Goal: Task Accomplishment & Management: Complete application form

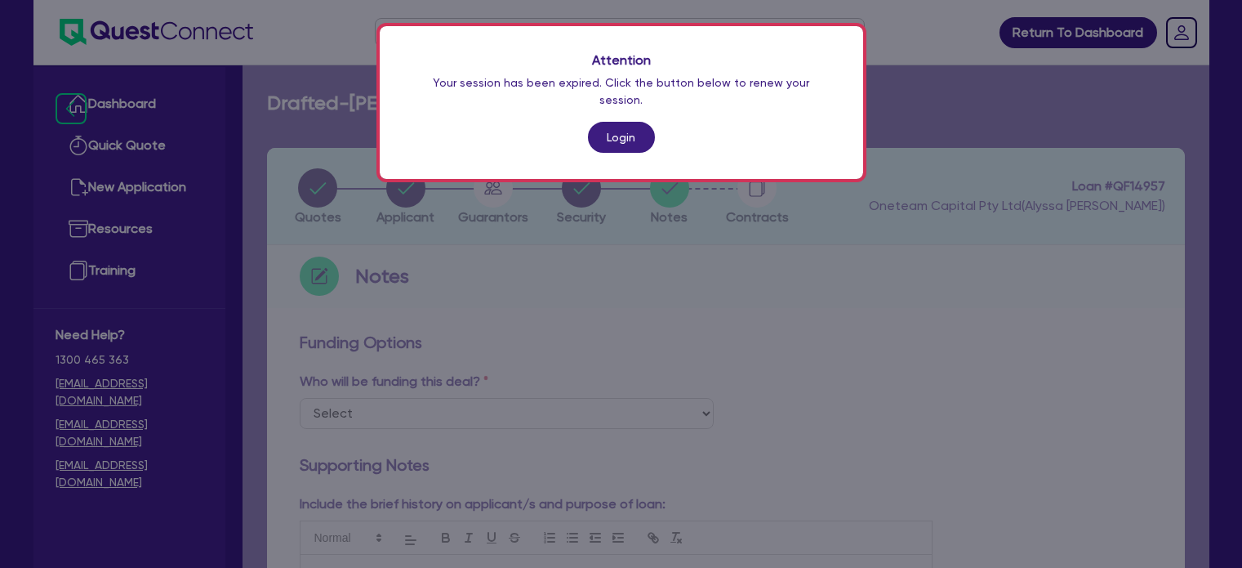
scroll to position [257, 0]
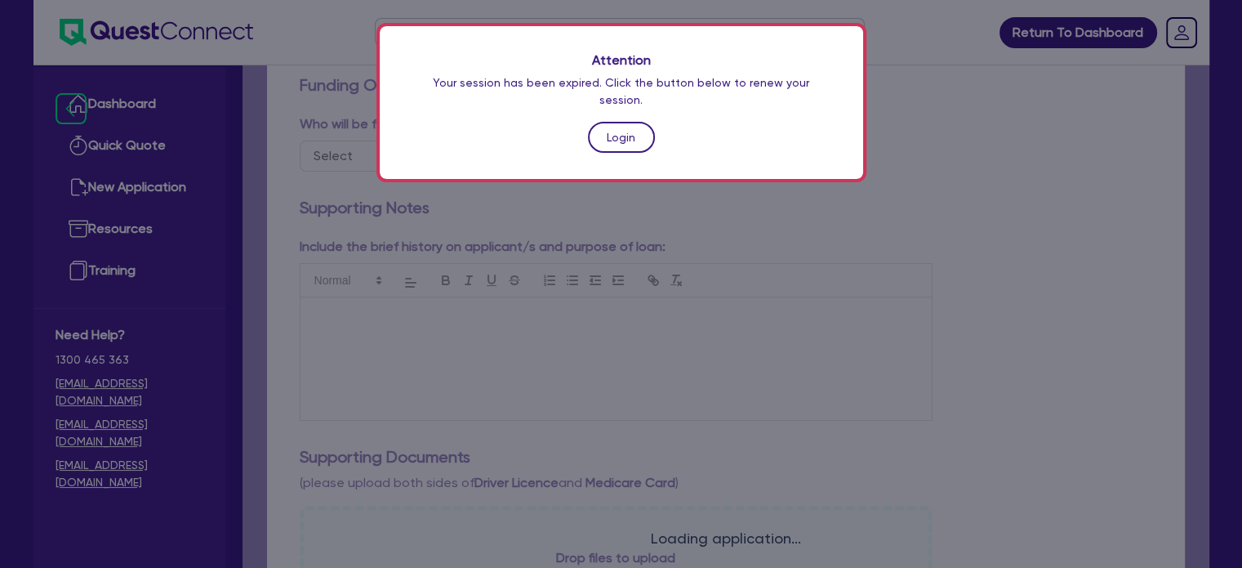
click at [609, 122] on link "Login" at bounding box center [621, 137] width 67 height 31
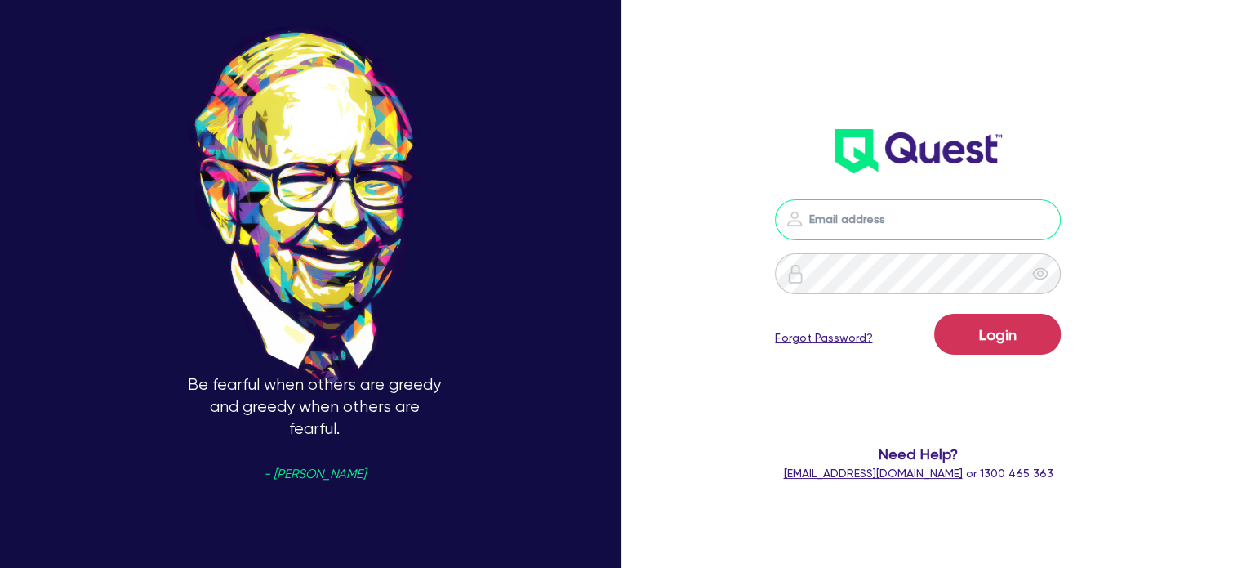
click at [853, 219] on input "email" at bounding box center [918, 219] width 286 height 41
type input "[EMAIL_ADDRESS][PERSON_NAME][DOMAIN_NAME]"
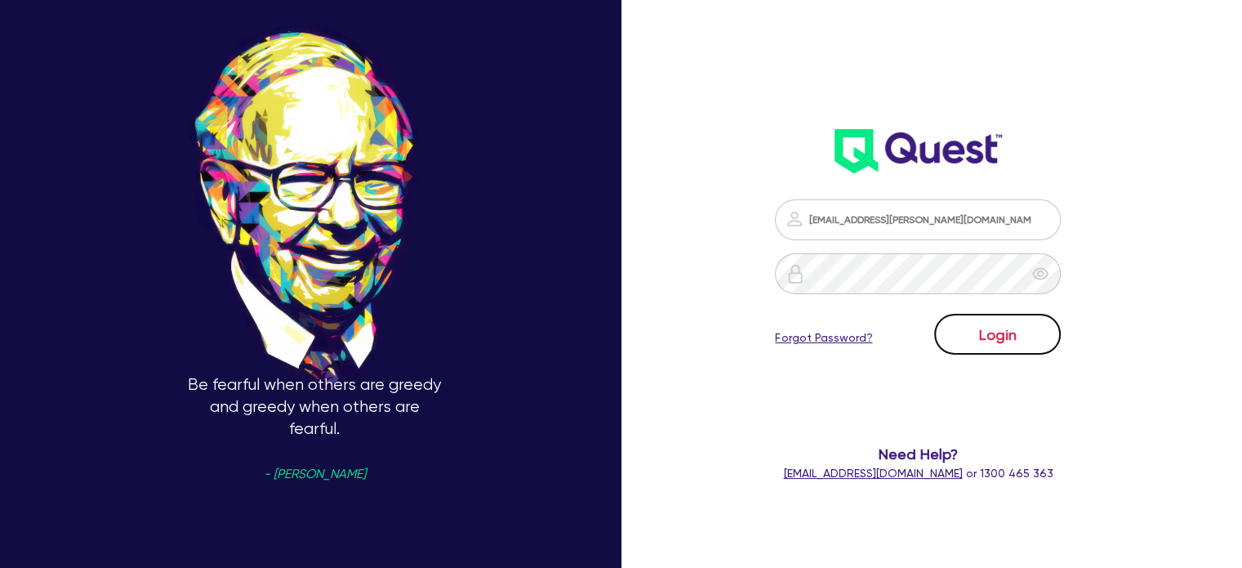
click at [967, 332] on button "Login" at bounding box center [997, 334] width 127 height 41
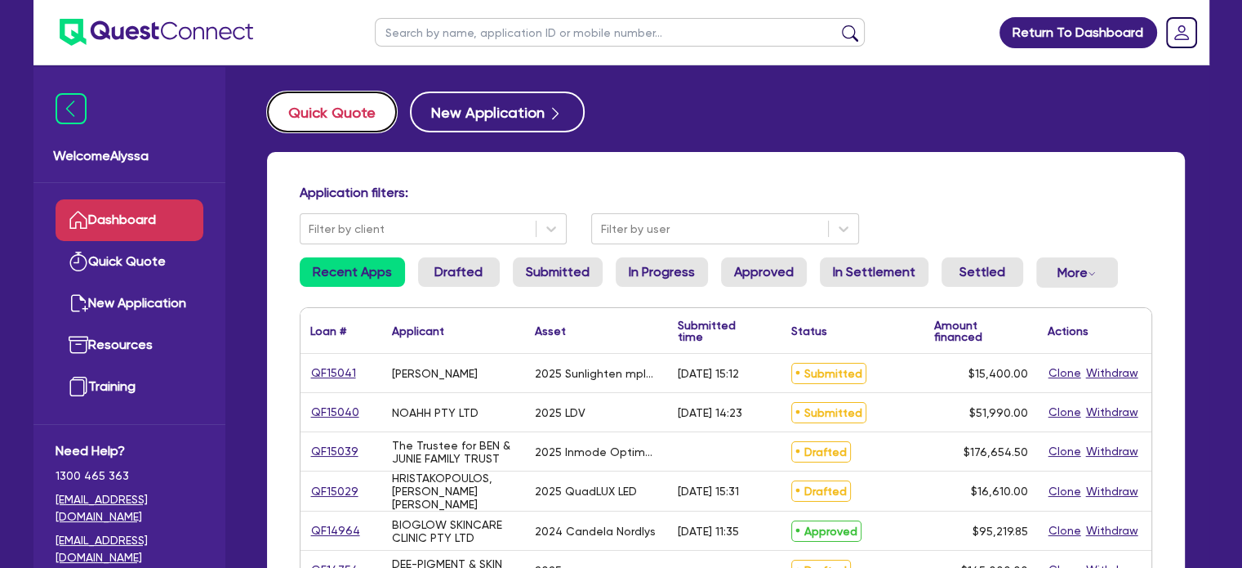
click at [320, 121] on button "Quick Quote" at bounding box center [332, 111] width 130 height 41
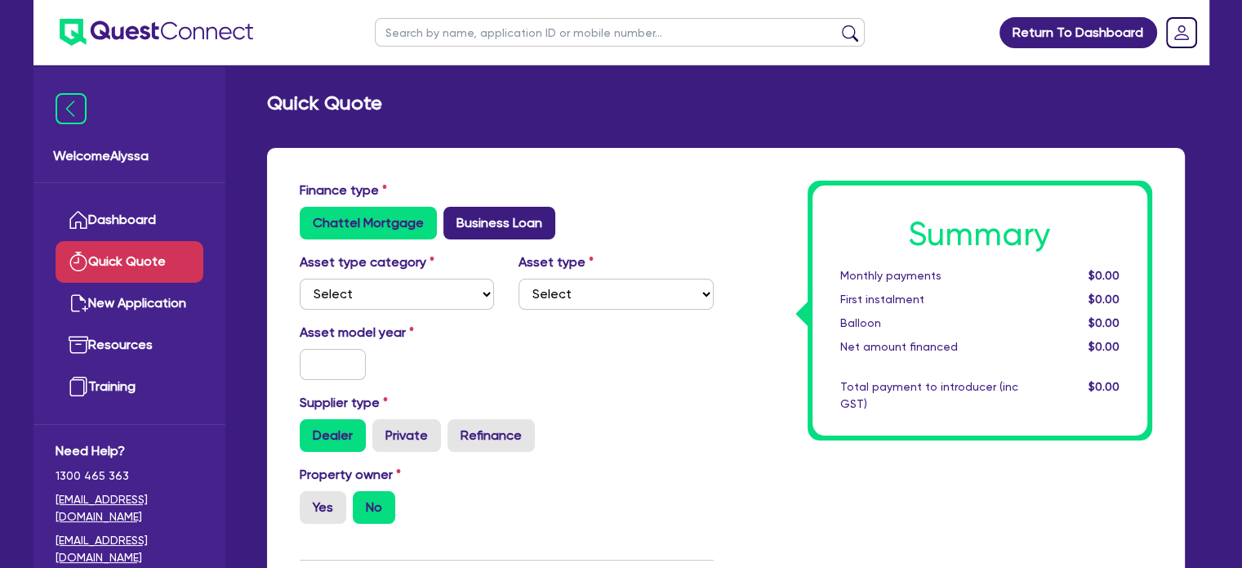
click at [497, 214] on label "Business Loan" at bounding box center [500, 223] width 112 height 33
click at [454, 214] on input "Business Loan" at bounding box center [449, 212] width 11 height 11
radio input "true"
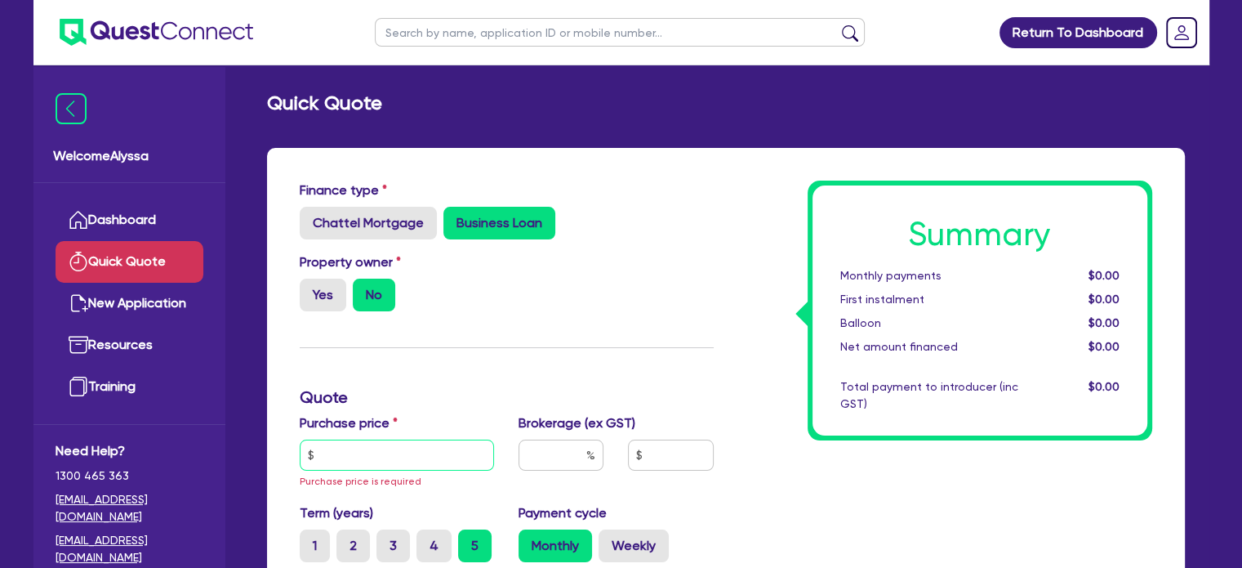
click at [370, 459] on input "text" at bounding box center [397, 454] width 195 height 31
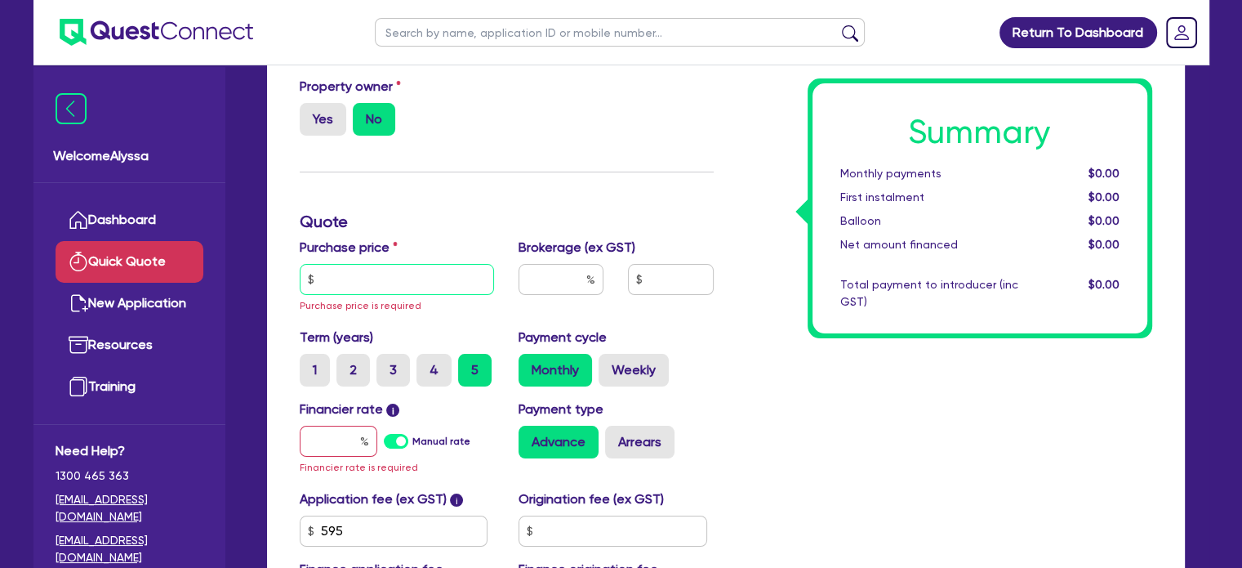
scroll to position [176, 0]
click at [363, 275] on input "text" at bounding box center [397, 278] width 195 height 31
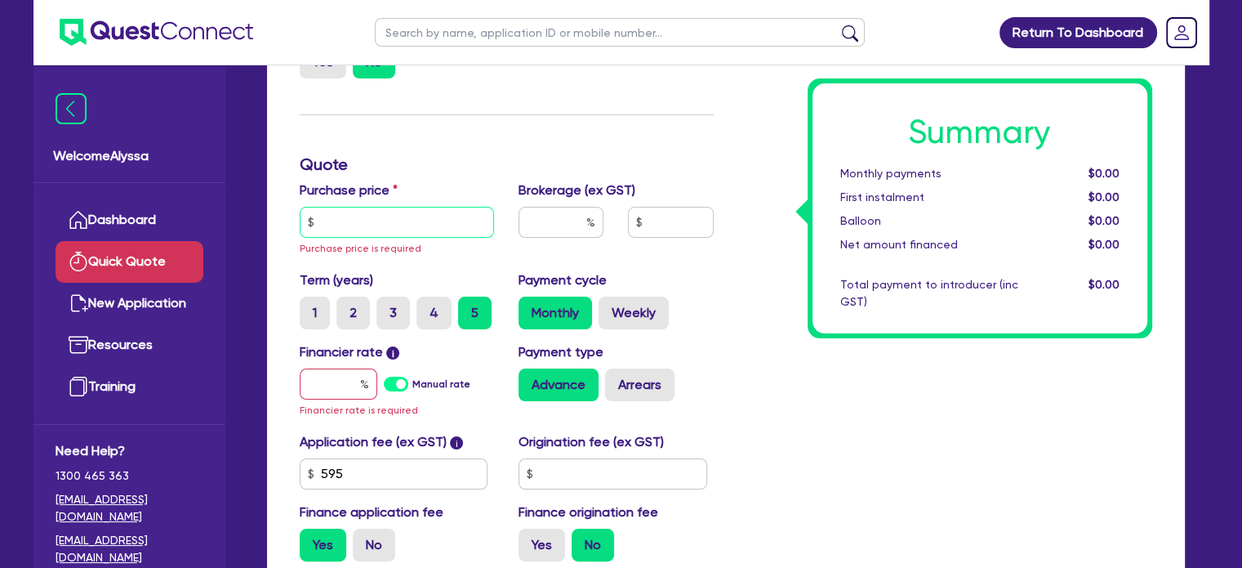
scroll to position [232, 0]
click at [352, 225] on input "text" at bounding box center [397, 222] width 195 height 31
click at [360, 221] on input "69" at bounding box center [397, 222] width 195 height 31
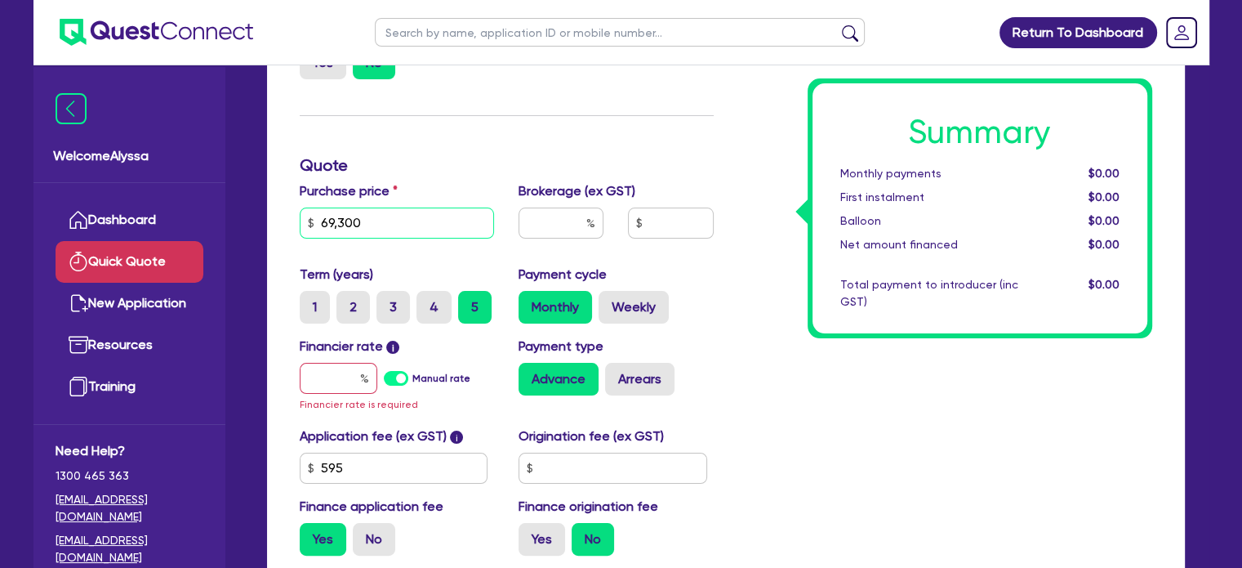
type input "69,300"
click at [332, 380] on input "text" at bounding box center [339, 378] width 78 height 31
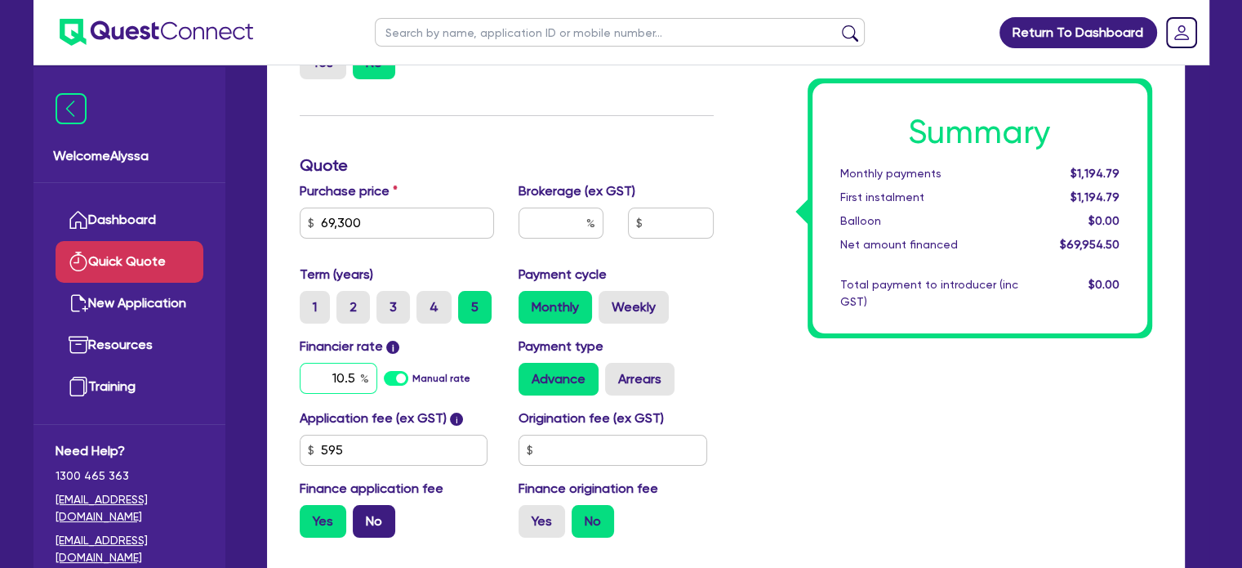
type input "10.5"
click at [366, 525] on label "No" at bounding box center [374, 521] width 42 height 33
click at [363, 515] on input "No" at bounding box center [358, 510] width 11 height 11
radio input "true"
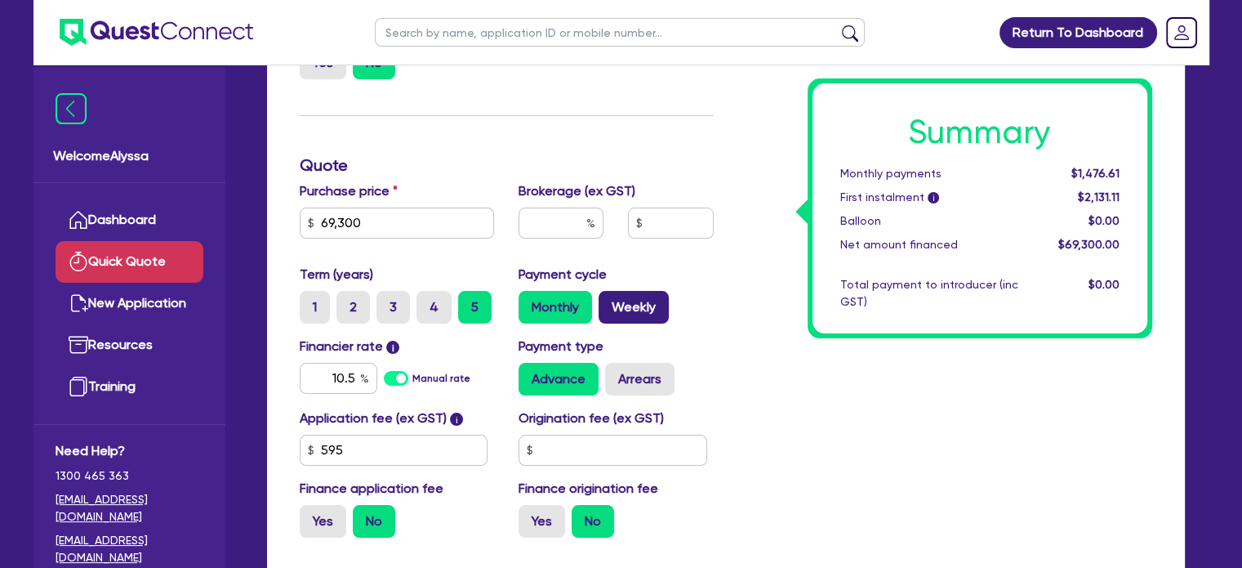
click at [619, 305] on label "Weekly" at bounding box center [634, 307] width 70 height 33
click at [609, 301] on input "Weekly" at bounding box center [604, 296] width 11 height 11
radio input "true"
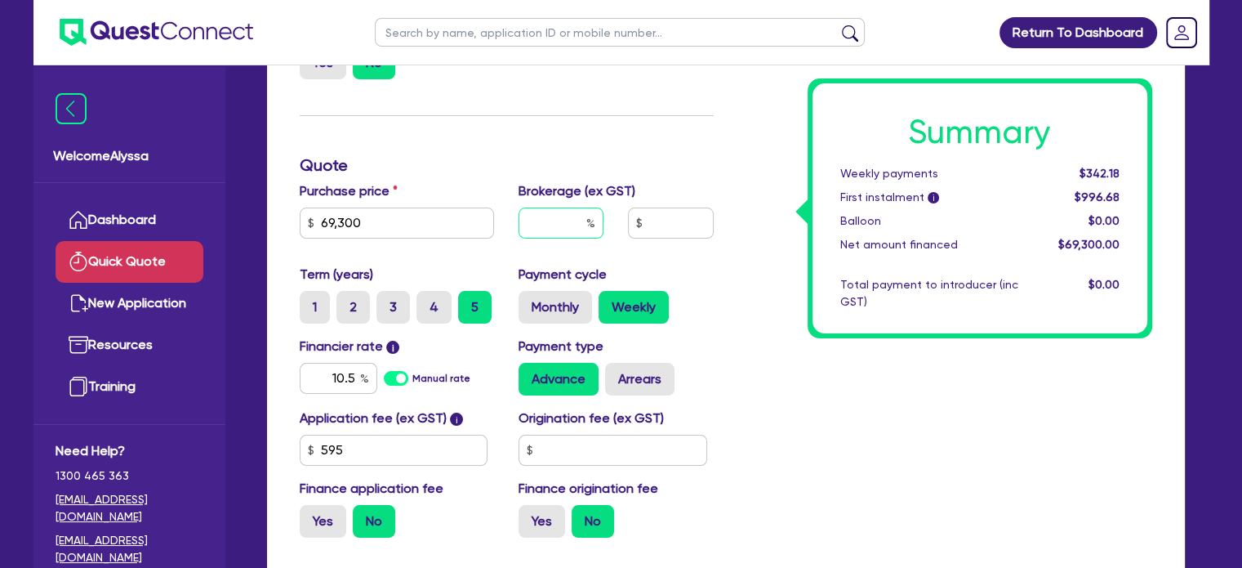
click at [565, 219] on input "text" at bounding box center [561, 222] width 85 height 31
type input "4"
click at [765, 331] on div "Summary Weekly payments $342.18 First instalment i $996.68 Balloon $0.00 Net am…" at bounding box center [945, 250] width 439 height 602
type input "2,772"
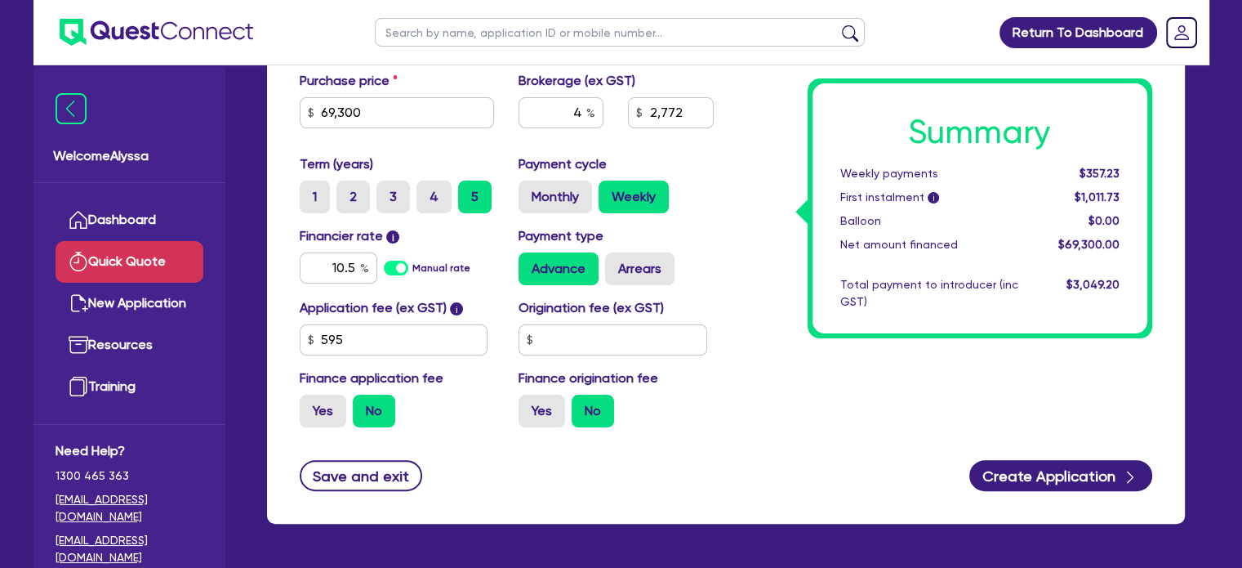
scroll to position [345, 0]
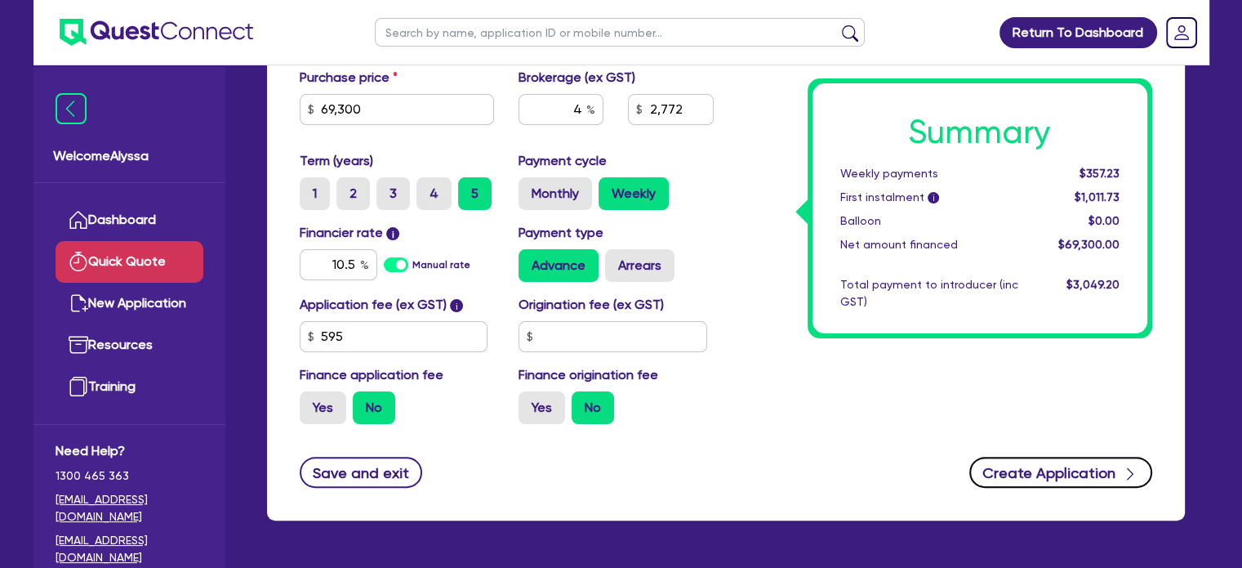
click at [1016, 473] on button "Create Application" at bounding box center [1061, 472] width 183 height 31
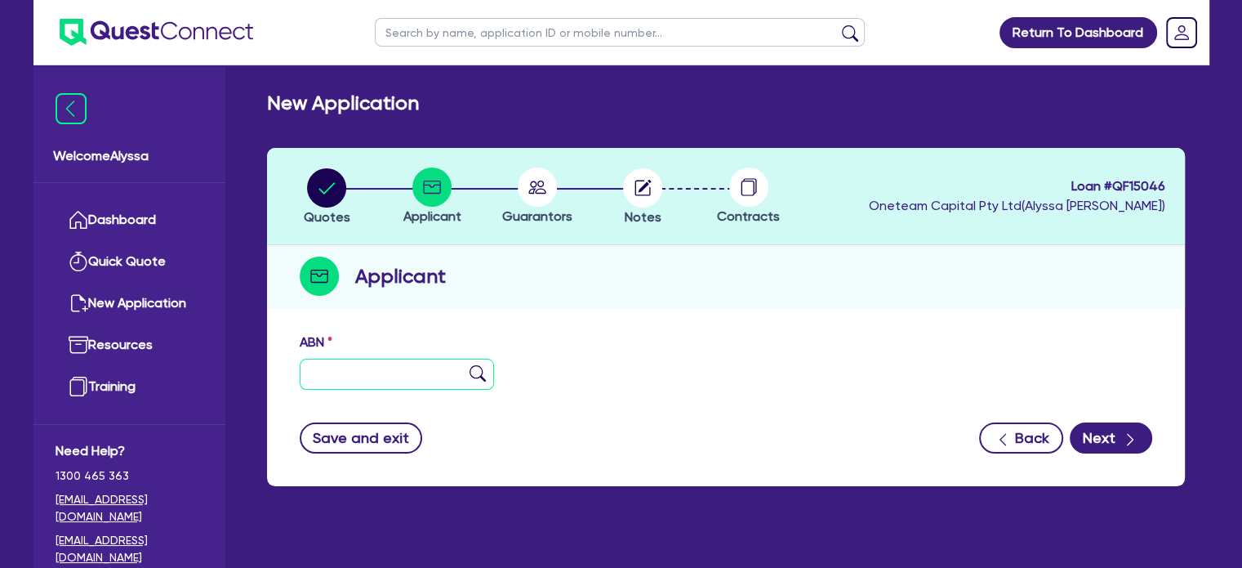
click at [341, 370] on input "text" at bounding box center [397, 374] width 195 height 31
paste input "55 646 671 267"
type input "55 646 671 267"
click at [480, 373] on img at bounding box center [478, 373] width 16 height 16
type input "NHI COSMETICS PTY LTD"
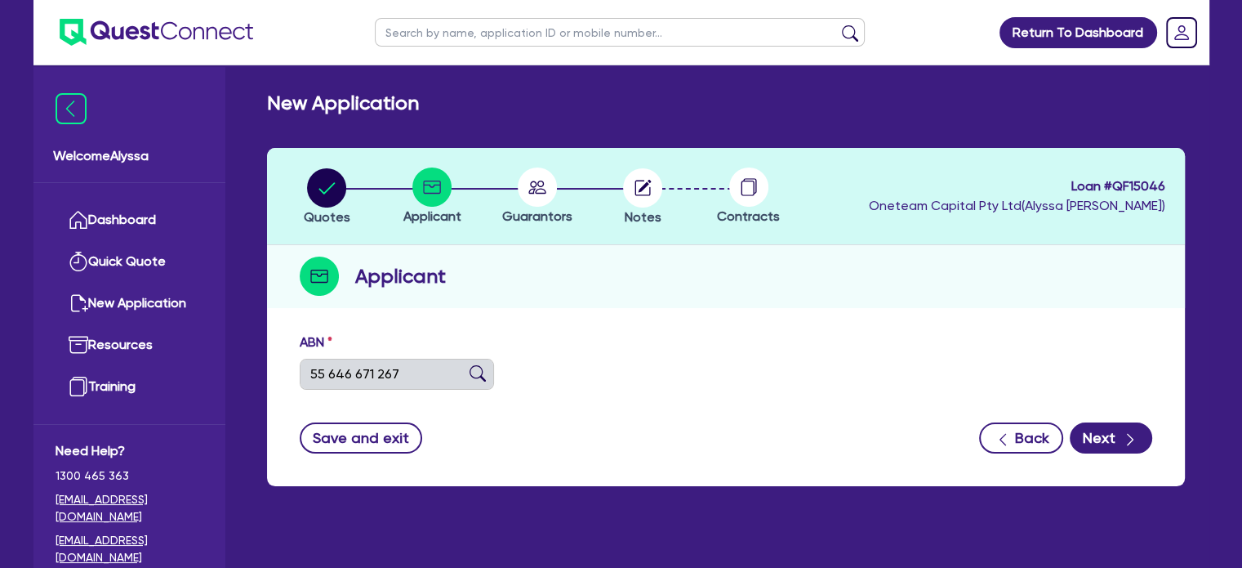
select select "COMPANY"
type input "[DATE]"
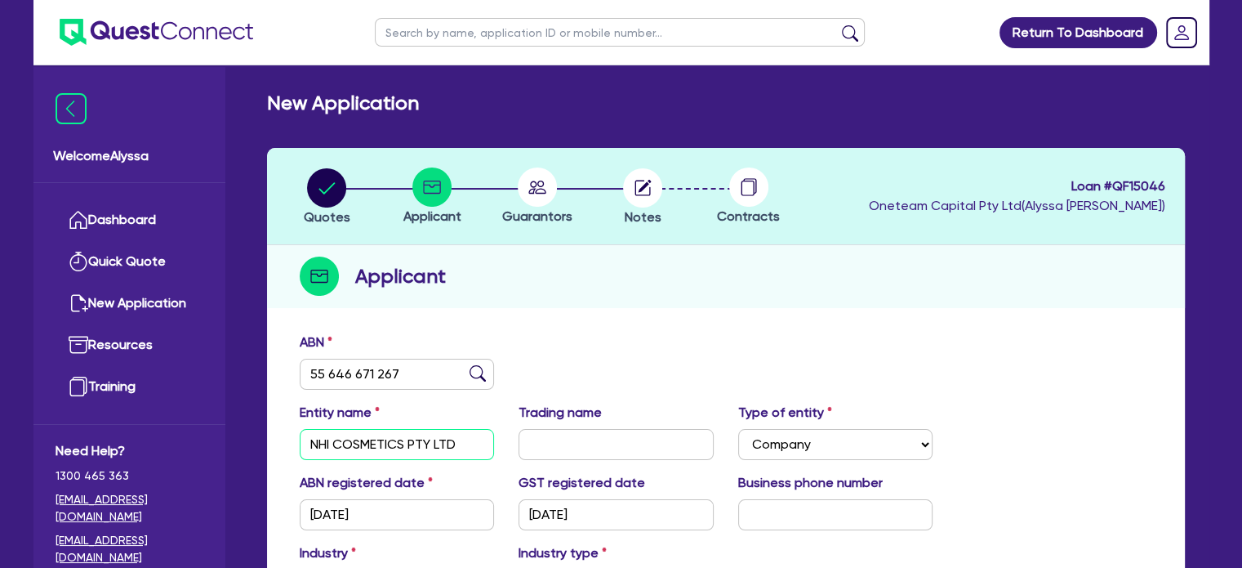
drag, startPoint x: 472, startPoint y: 453, endPoint x: 246, endPoint y: 445, distance: 226.4
click at [246, 445] on div "New Application Quotes Applicant [GEOGRAPHIC_DATA] Notes Contracts Loan # QF150…" at bounding box center [726, 432] width 967 height 682
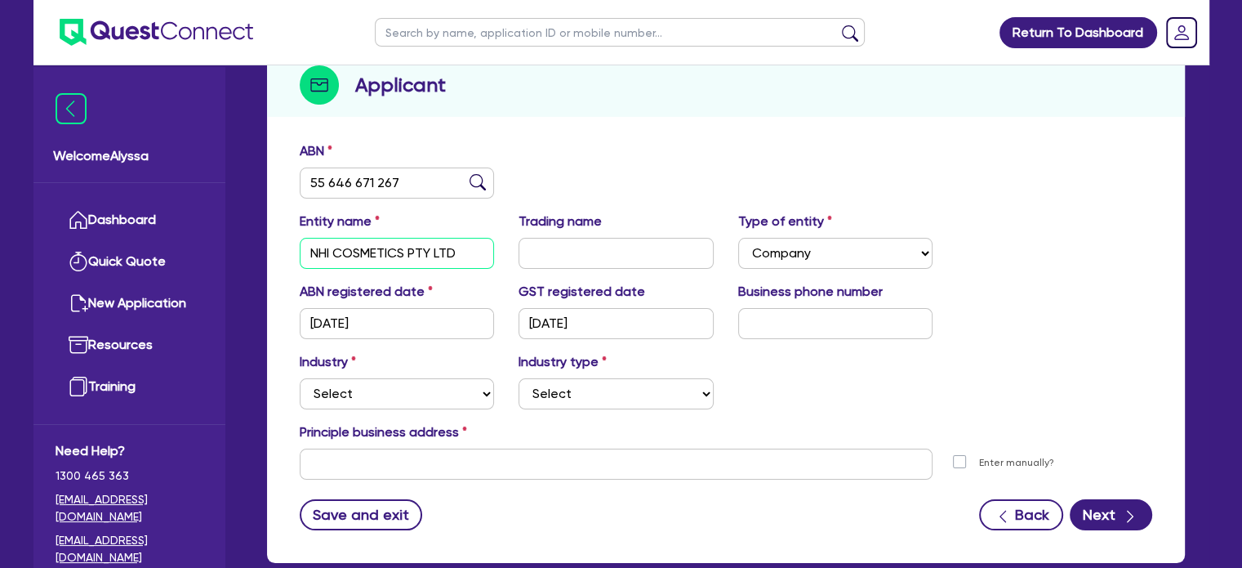
scroll to position [193, 0]
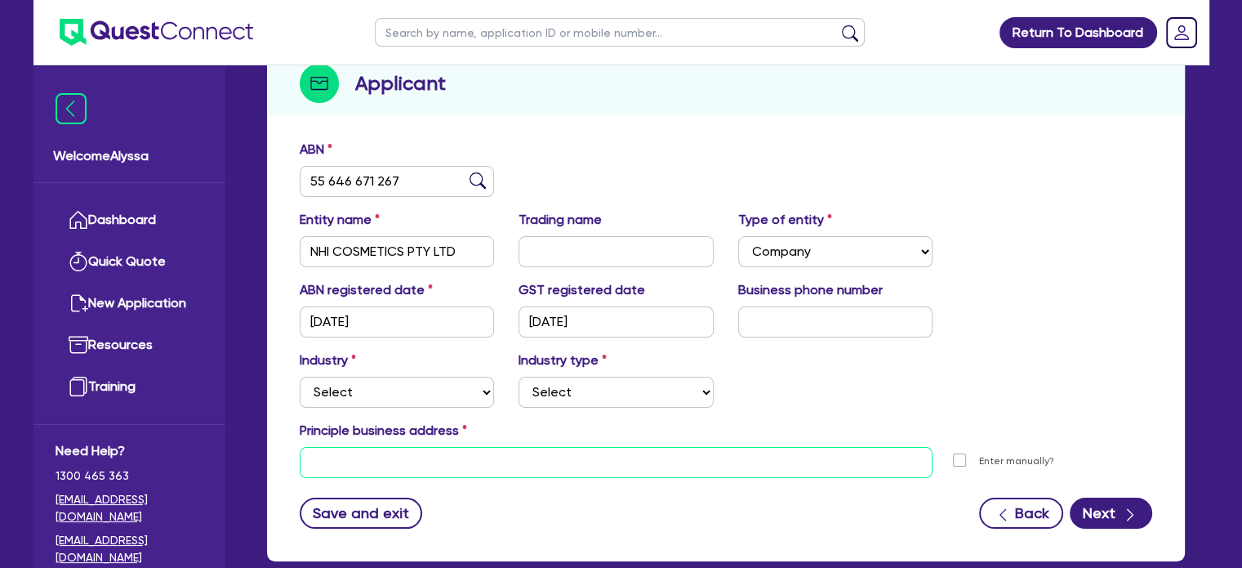
click at [370, 467] on input "text" at bounding box center [617, 462] width 634 height 31
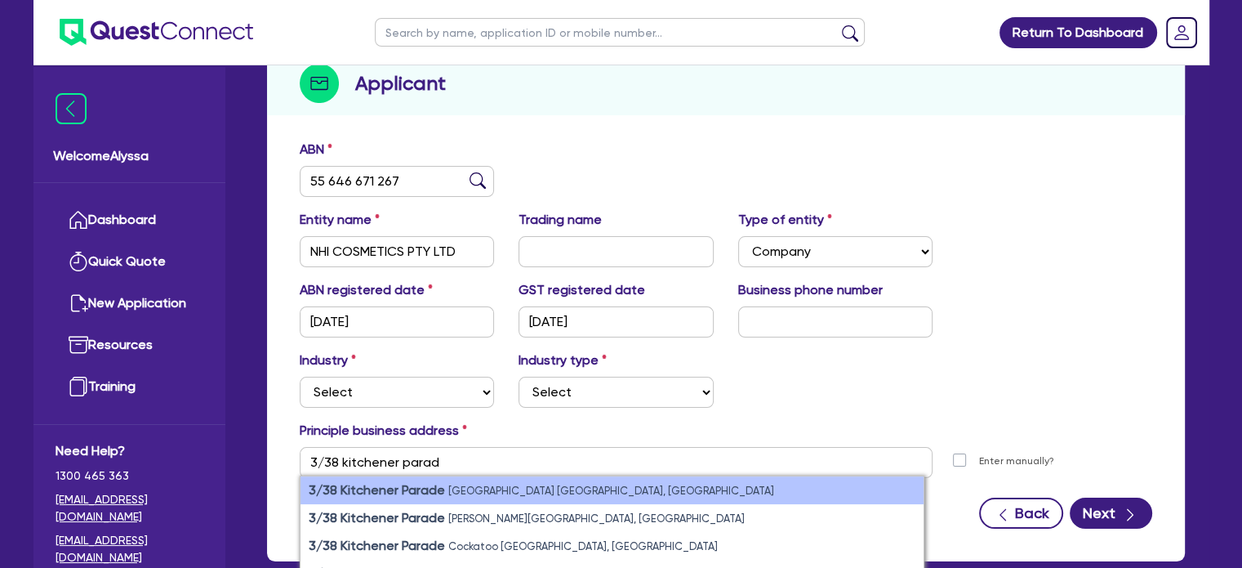
click at [374, 485] on strong "3/38 Kitchener Parade" at bounding box center [377, 490] width 136 height 16
type input "3 [STREET_ADDRESS]"
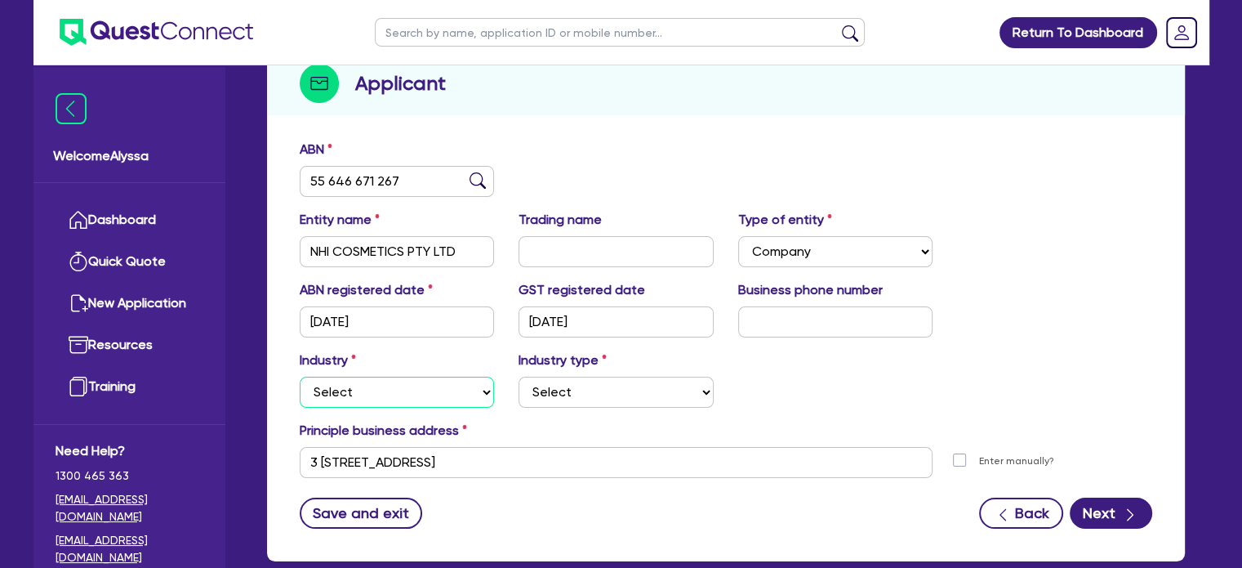
click at [414, 386] on select "Select Accomodation & Food Services Administrative & Support Services Agricultu…" at bounding box center [397, 392] width 195 height 31
select select "HEALTH_BEAUTY"
click at [300, 377] on select "Select Accomodation & Food Services Administrative & Support Services Agricultu…" at bounding box center [397, 392] width 195 height 31
click at [542, 385] on select "Select [MEDICAL_DATA], [MEDICAL_DATA] Services Cosmetics Supplies Day Spas, Hea…" at bounding box center [616, 392] width 195 height 31
select select "HAIR_BEAUTY_SALONS"
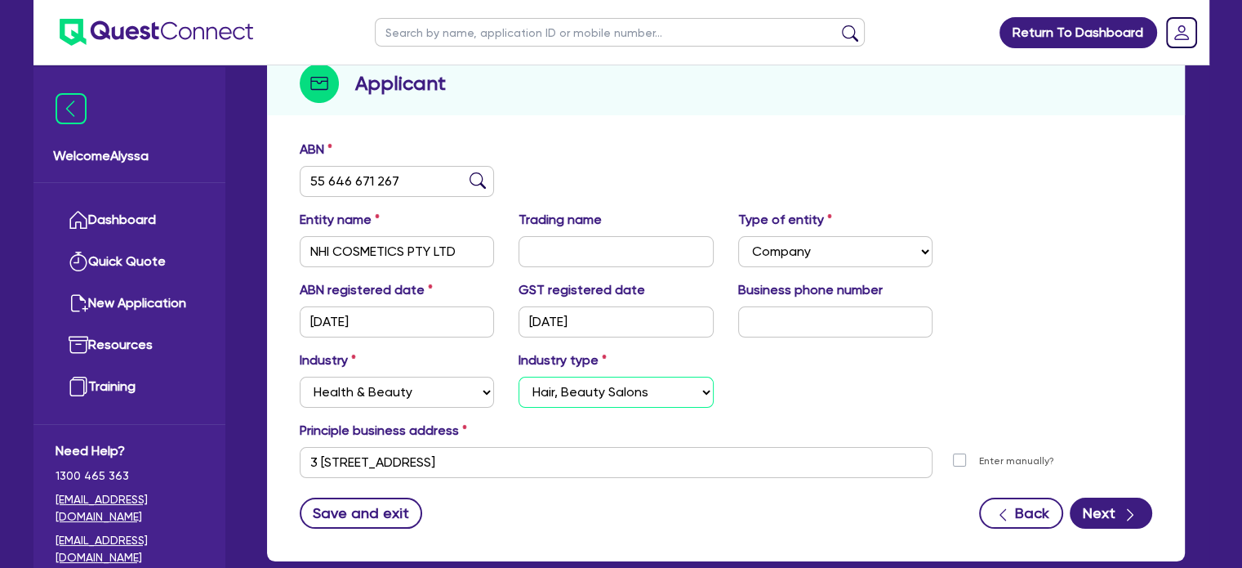
click at [519, 377] on select "Select [MEDICAL_DATA], [MEDICAL_DATA] Services Cosmetics Supplies Day Spas, Hea…" at bounding box center [616, 392] width 195 height 31
click at [1133, 506] on icon "button" at bounding box center [1130, 514] width 16 height 16
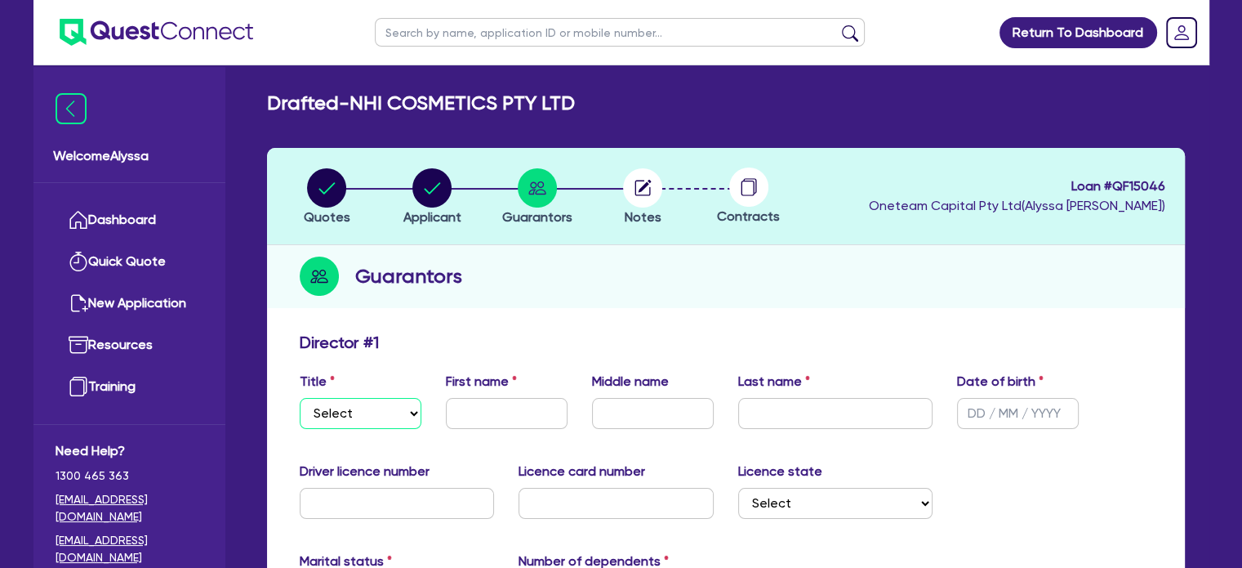
click at [368, 405] on select "Select Mr Mrs Ms Miss Dr" at bounding box center [361, 413] width 122 height 31
select select "MR"
click at [300, 398] on select "Select Mr Mrs Ms Miss Dr" at bounding box center [361, 413] width 122 height 31
click at [469, 411] on input "text" at bounding box center [507, 413] width 122 height 31
type input "Do"
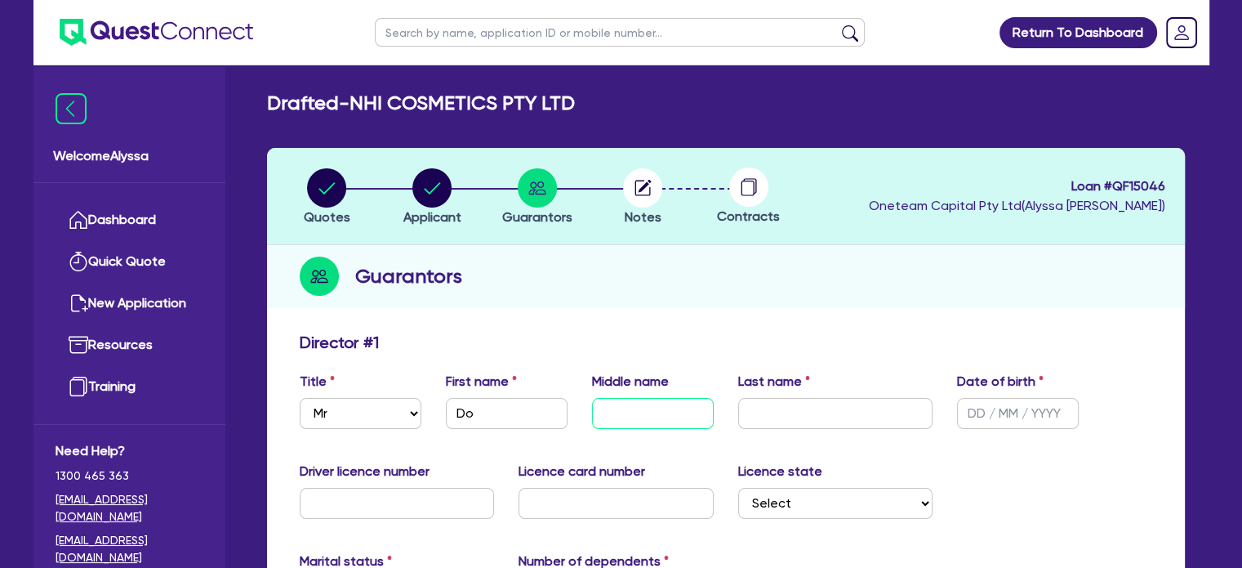
click at [651, 421] on input "text" at bounding box center [653, 413] width 122 height 31
type input "[PERSON_NAME]"
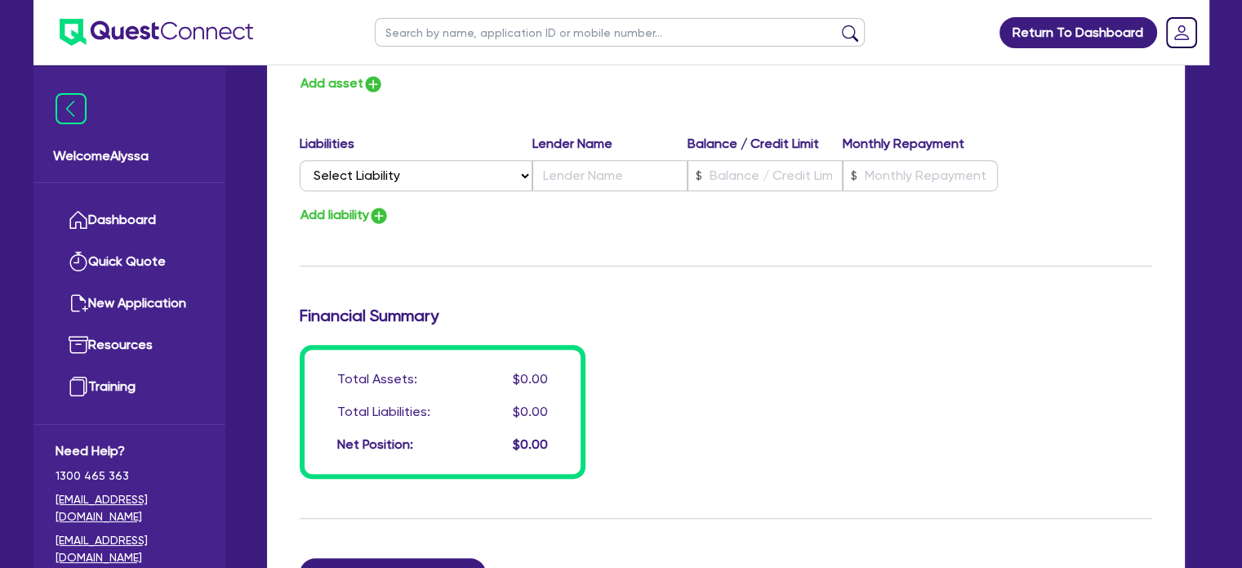
type input "[PERSON_NAME]"
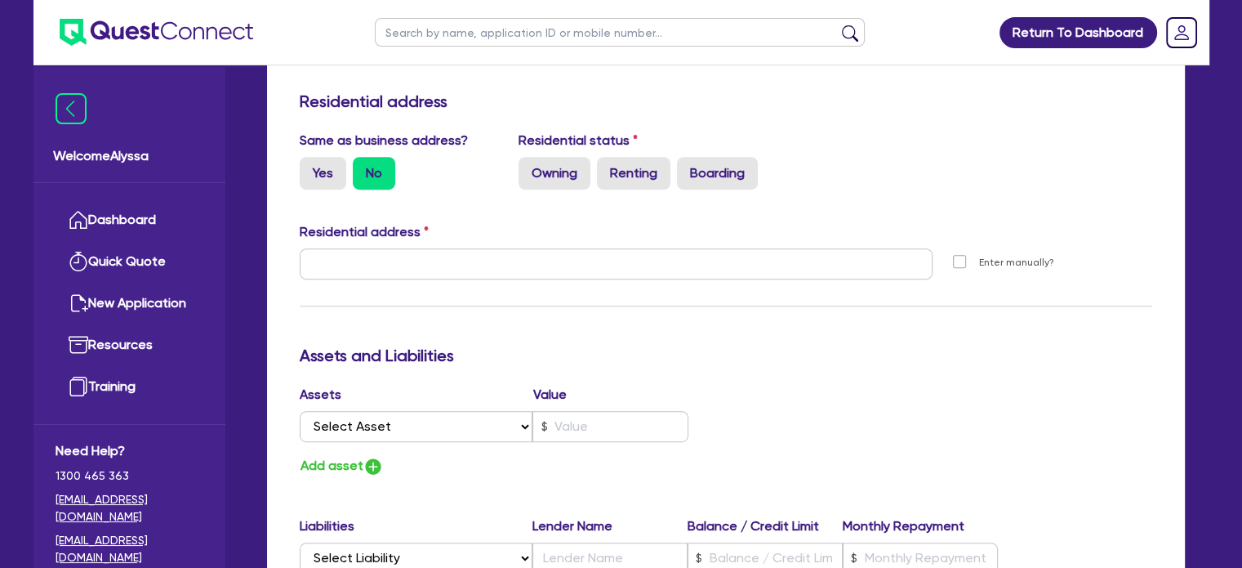
scroll to position [1323, 0]
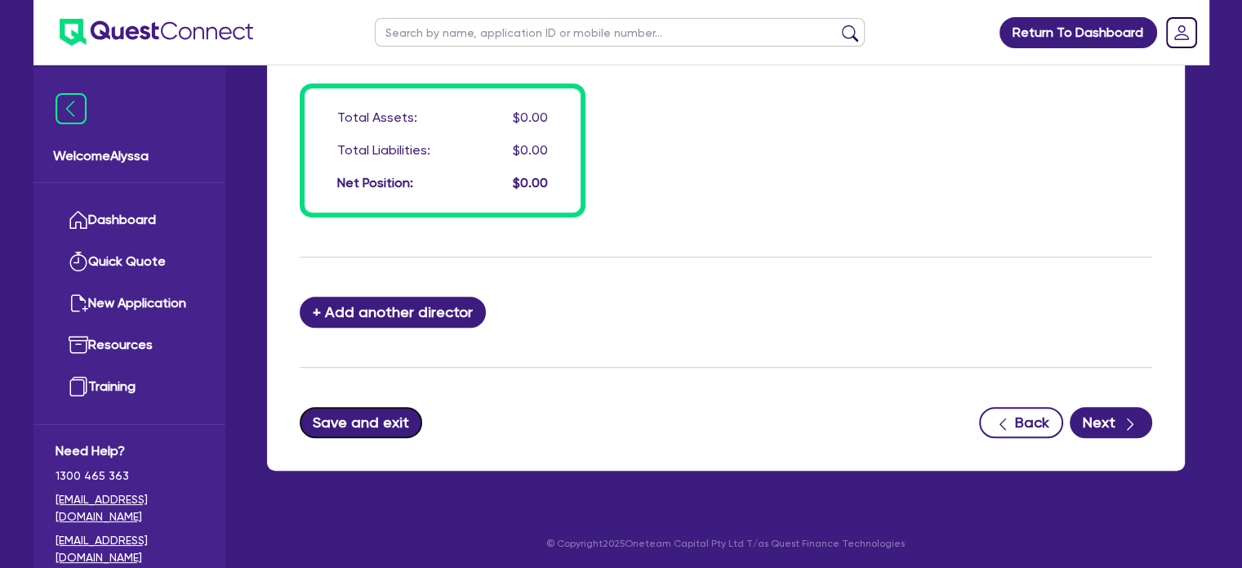
click at [393, 420] on button "Save and exit" at bounding box center [361, 422] width 123 height 31
